Goal: Find specific page/section

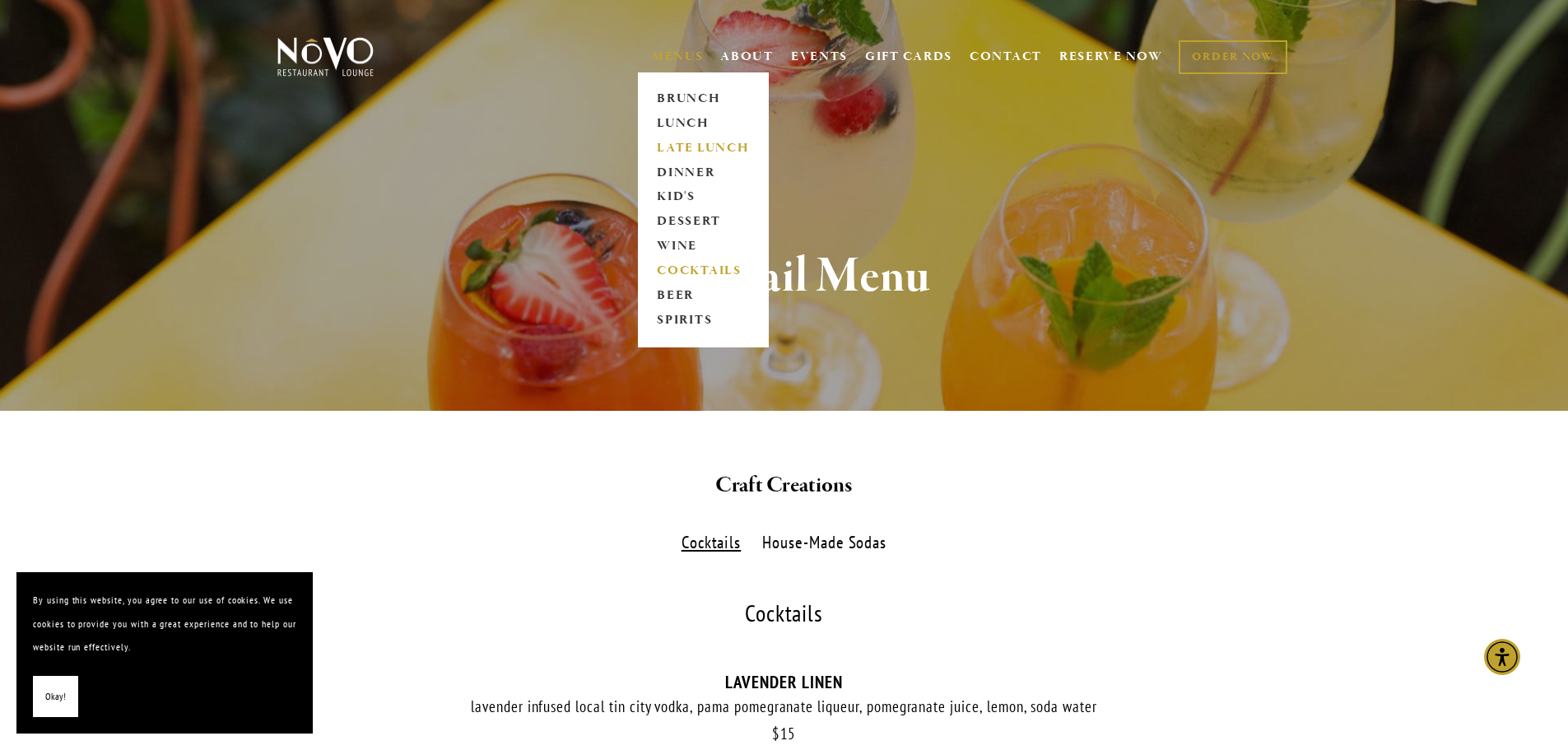
click at [694, 152] on link "LATE LUNCH" at bounding box center [703, 148] width 103 height 25
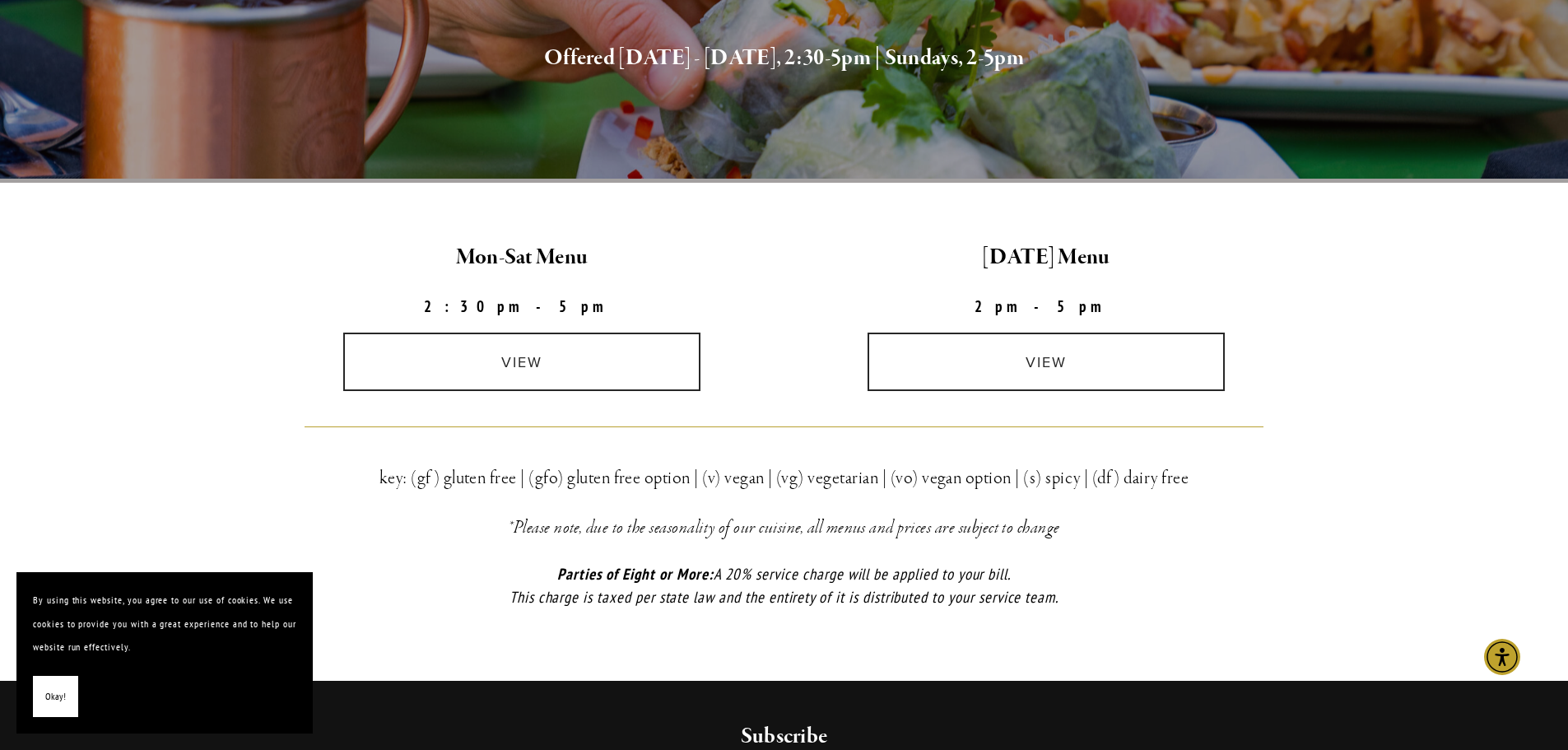
scroll to position [329, 0]
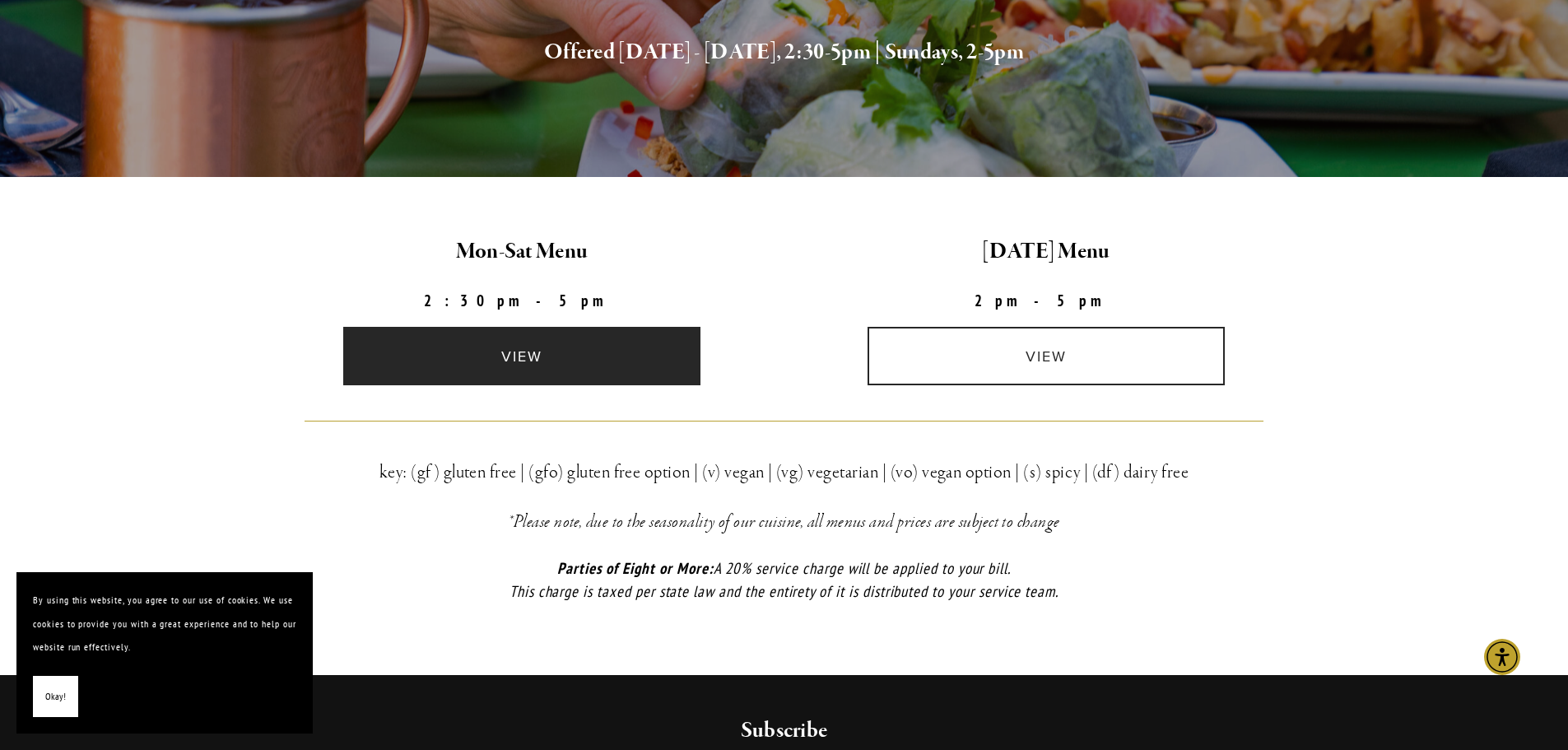
click at [587, 358] on link "view" at bounding box center [521, 356] width 357 height 58
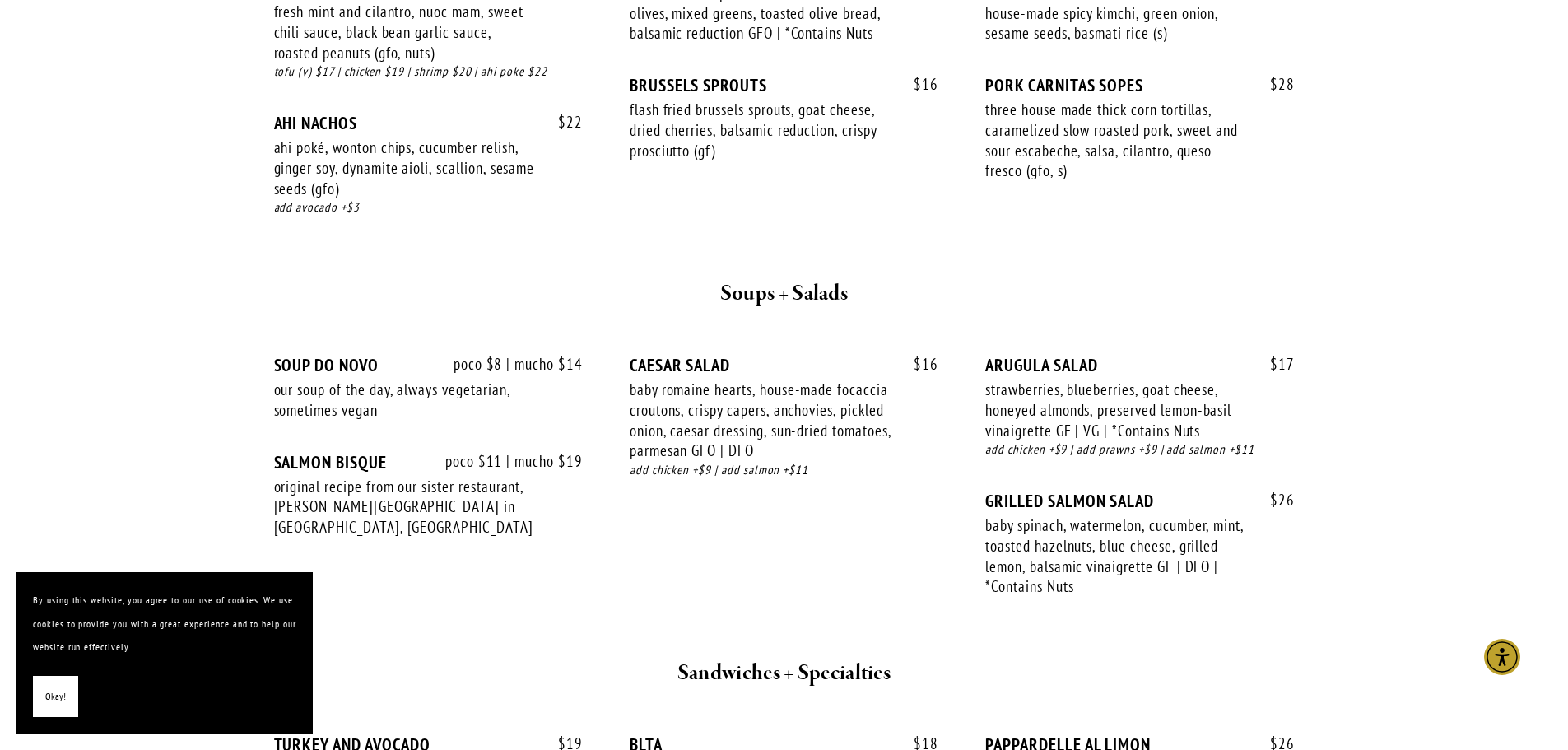
scroll to position [1235, 0]
